Goal: Information Seeking & Learning: Learn about a topic

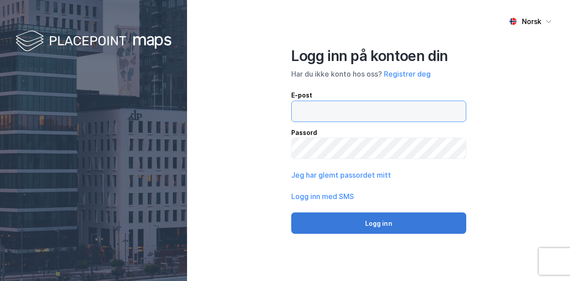
type input "[EMAIL_ADDRESS][DOMAIN_NAME]"
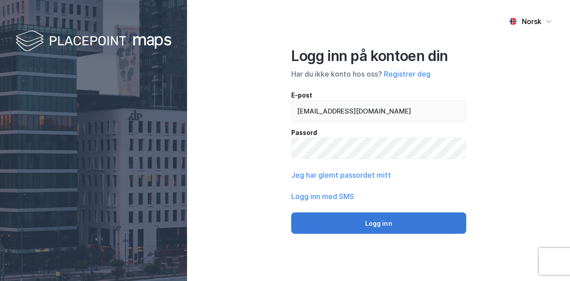
click at [383, 224] on button "Logg inn" at bounding box center [378, 223] width 175 height 21
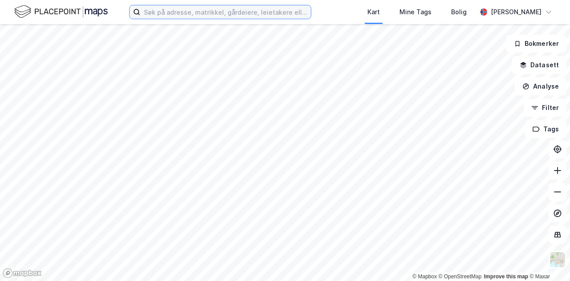
click at [238, 11] on input at bounding box center [225, 11] width 171 height 13
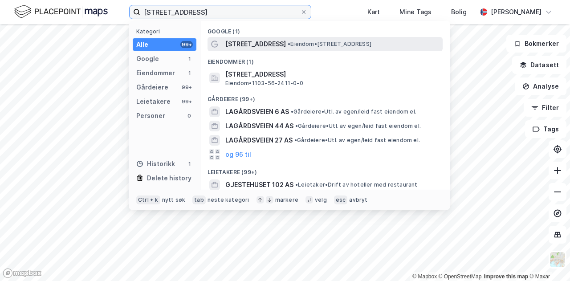
type input "[STREET_ADDRESS]"
click at [246, 43] on span "[STREET_ADDRESS]" at bounding box center [256, 44] width 61 height 11
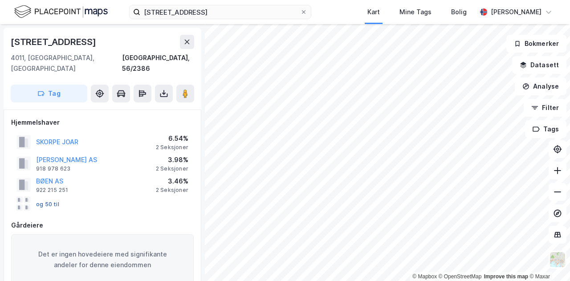
click at [0, 0] on button "og 50 til" at bounding box center [0, 0] width 0 height 0
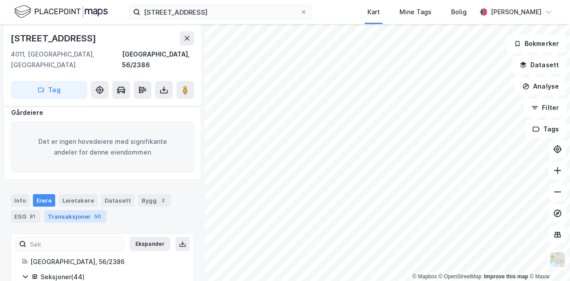
click at [66, 210] on div "Transaksjoner 50" at bounding box center [75, 216] width 62 height 12
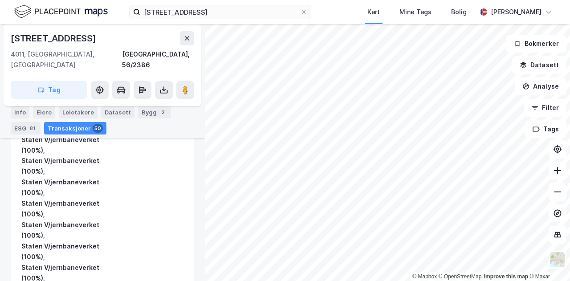
scroll to position [5315, 0]
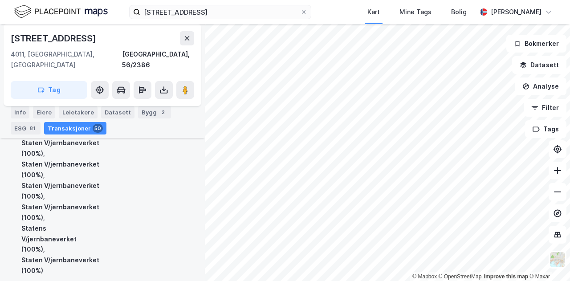
click at [159, 195] on div "Kjøper Bane Nor SF (100%)" at bounding box center [144, 149] width 78 height 253
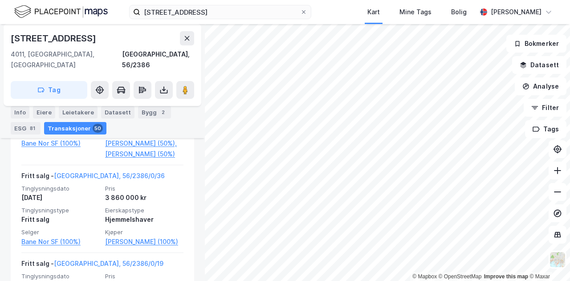
scroll to position [4702, 0]
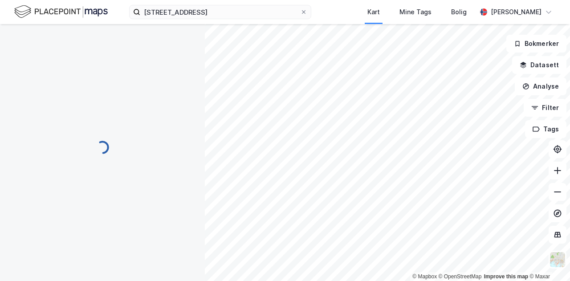
scroll to position [131, 0]
